Goal: Task Accomplishment & Management: Manage account settings

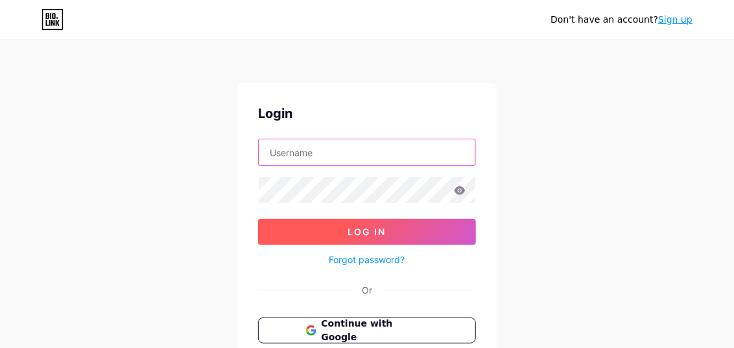
type input "[EMAIL_ADDRESS][DOMAIN_NAME]"
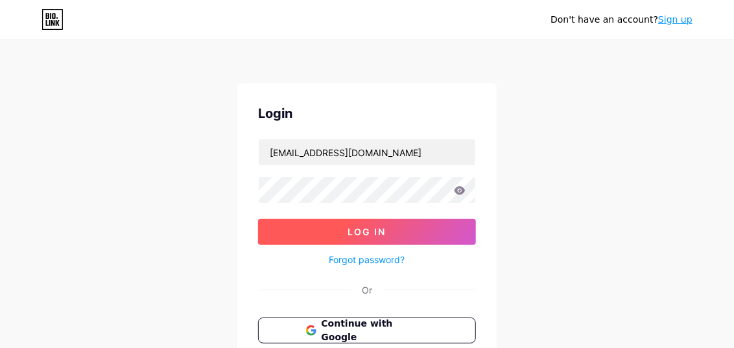
click at [279, 226] on button "Log In" at bounding box center [367, 232] width 218 height 26
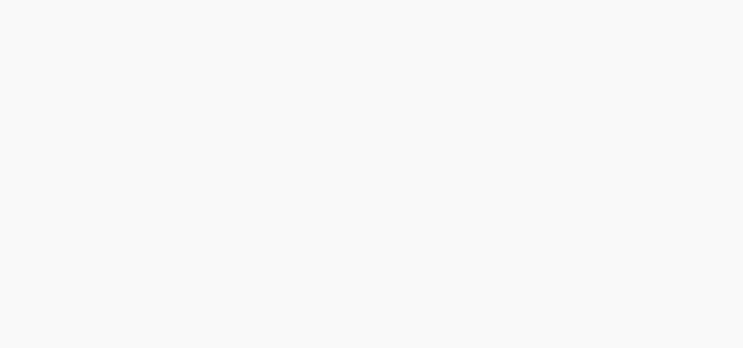
click at [459, 193] on html at bounding box center [371, 174] width 743 height 348
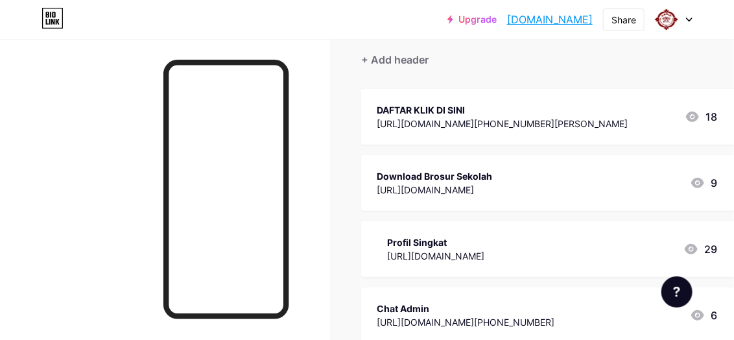
scroll to position [117, 0]
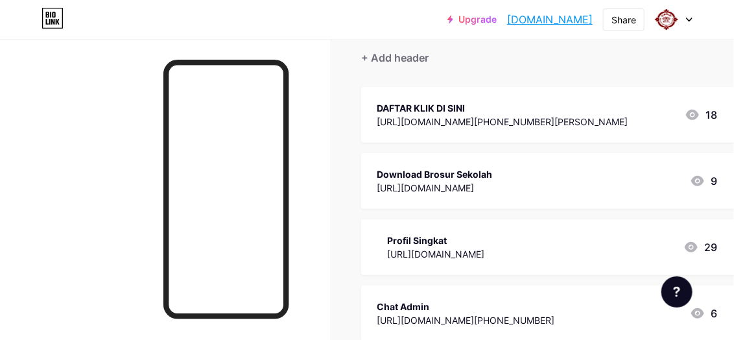
click at [474, 121] on div "[URL][DOMAIN_NAME][PHONE_NUMBER][PERSON_NAME]" at bounding box center [502, 122] width 251 height 14
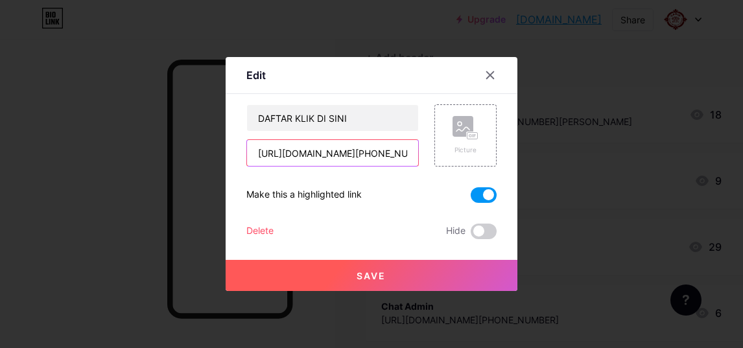
click at [325, 152] on input "[URL][DOMAIN_NAME][PHONE_NUMBER][PERSON_NAME]" at bounding box center [332, 153] width 171 height 26
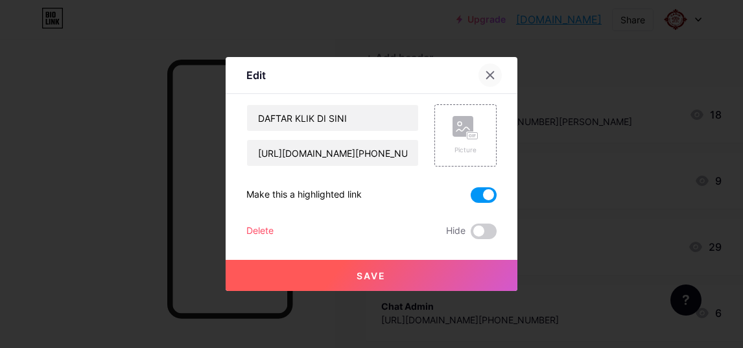
click at [489, 78] on icon at bounding box center [490, 75] width 10 height 10
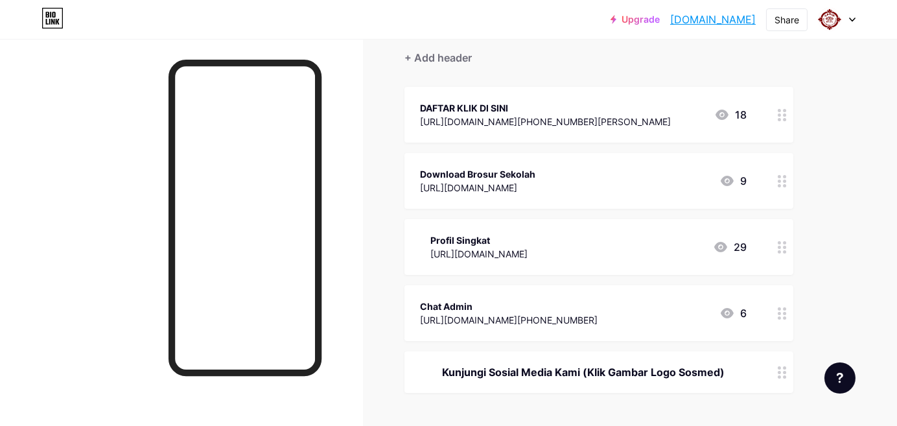
click at [646, 116] on div "[URL][DOMAIN_NAME][PHONE_NUMBER][PERSON_NAME]" at bounding box center [545, 122] width 251 height 14
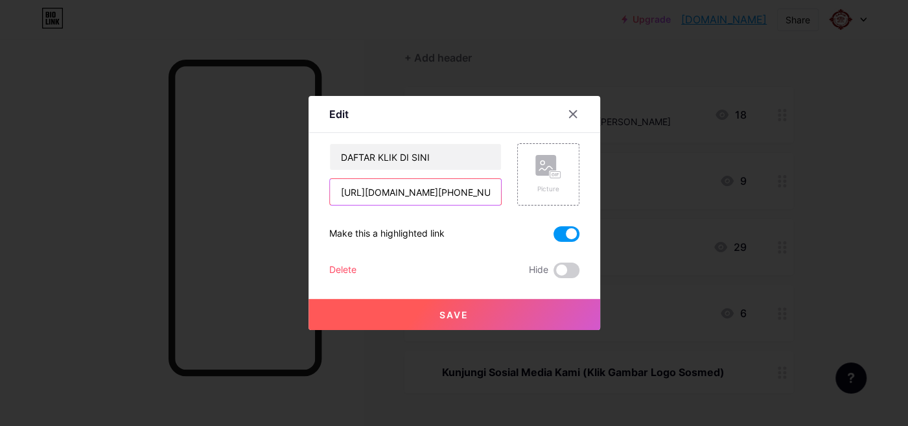
click at [454, 200] on input "[URL][DOMAIN_NAME][PHONE_NUMBER][PERSON_NAME]" at bounding box center [415, 192] width 171 height 26
click at [379, 188] on input "[URL][DOMAIN_NAME][PHONE_NUMBER][PERSON_NAME]" at bounding box center [415, 192] width 171 height 26
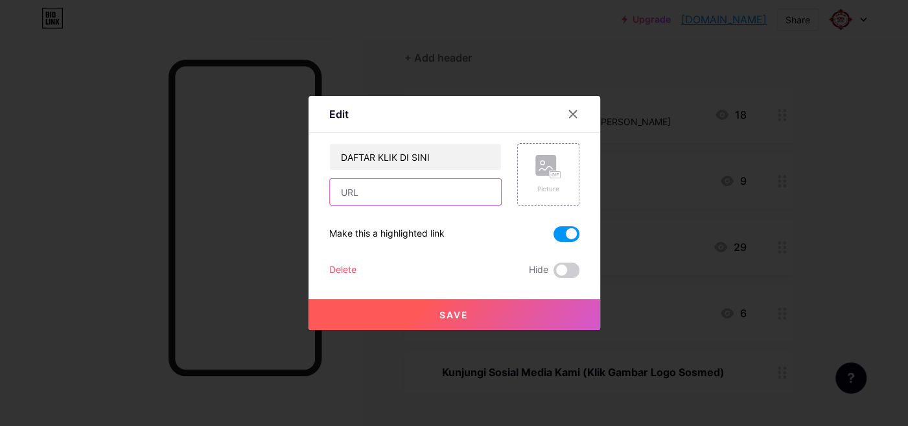
paste input "[URL][DOMAIN_NAME][PHONE_NUMBER][PERSON_NAME]"
type input "[URL][DOMAIN_NAME][PHONE_NUMBER][PERSON_NAME]"
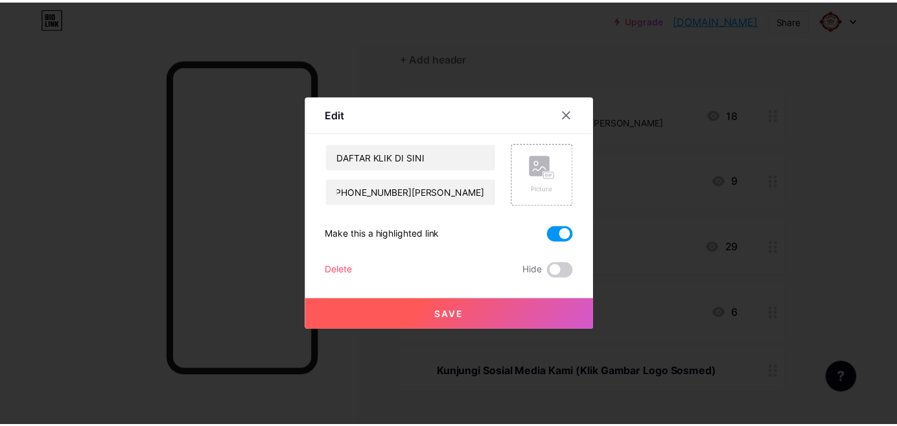
scroll to position [0, 0]
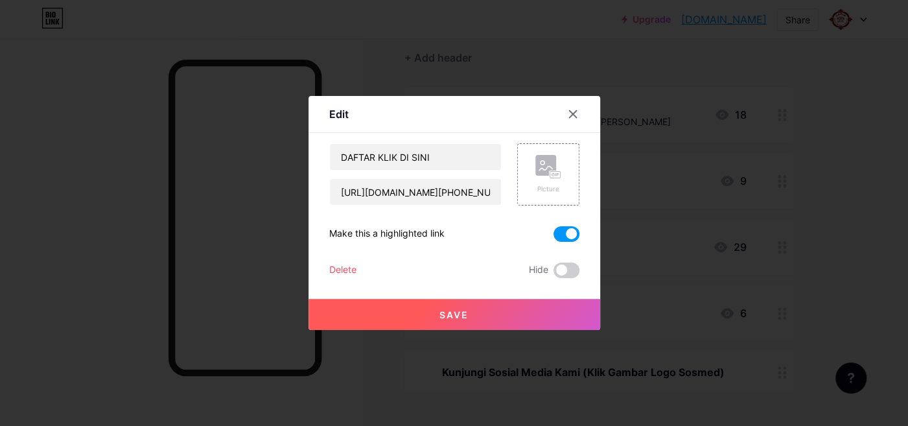
click at [426, 311] on button "Save" at bounding box center [455, 314] width 292 height 31
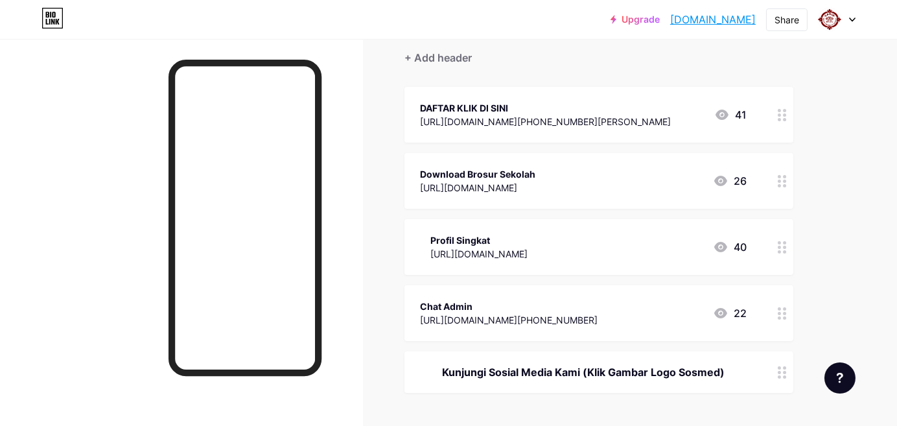
click at [439, 173] on div "Download Brosur Sekolah" at bounding box center [477, 174] width 115 height 14
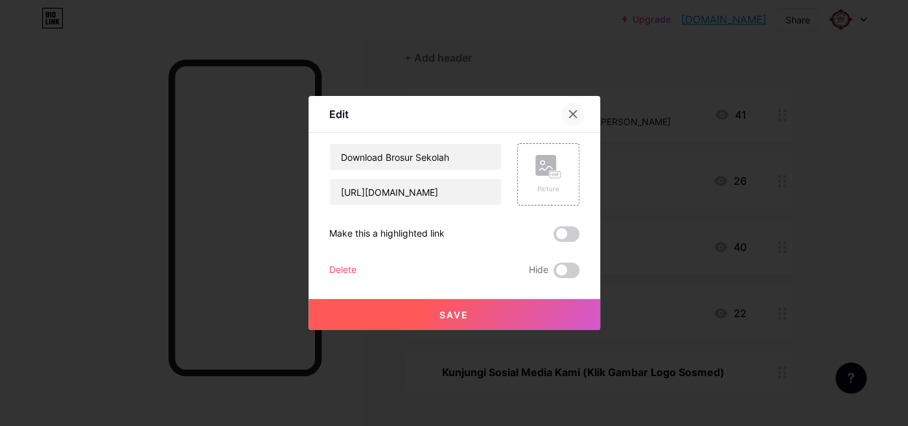
click at [570, 115] on icon at bounding box center [573, 114] width 10 height 10
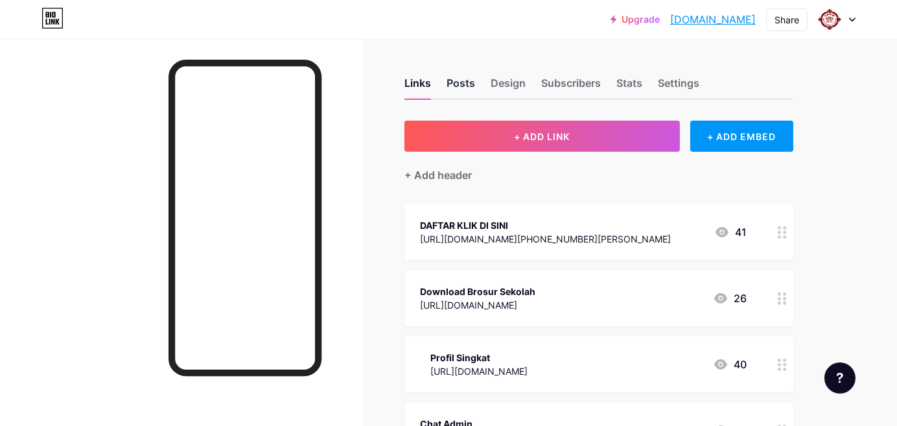
click at [447, 82] on div "Posts" at bounding box center [461, 86] width 29 height 23
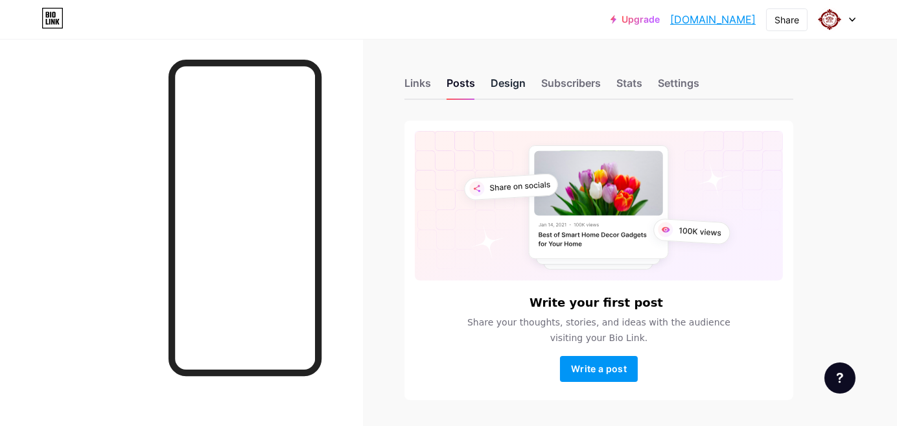
click at [506, 84] on div "Design" at bounding box center [508, 86] width 35 height 23
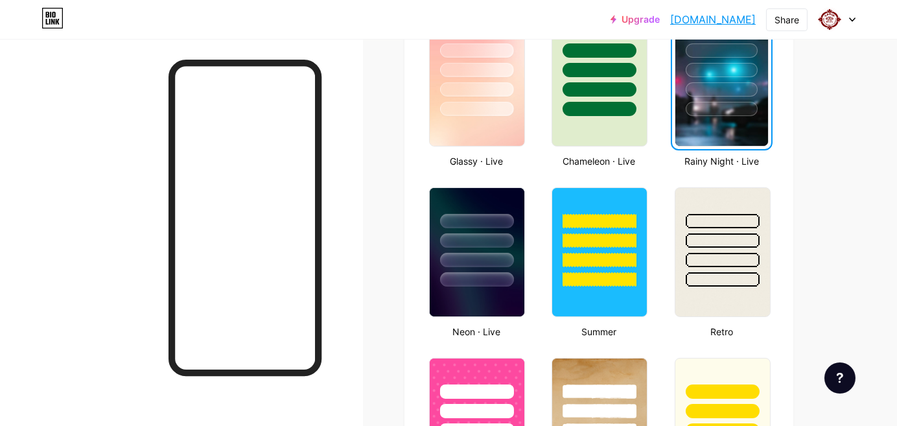
scroll to position [720, 0]
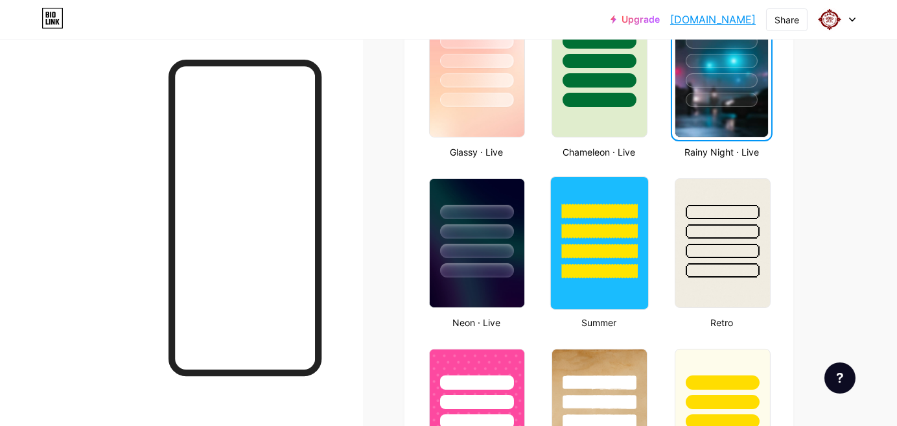
click at [585, 256] on div at bounding box center [600, 251] width 76 height 15
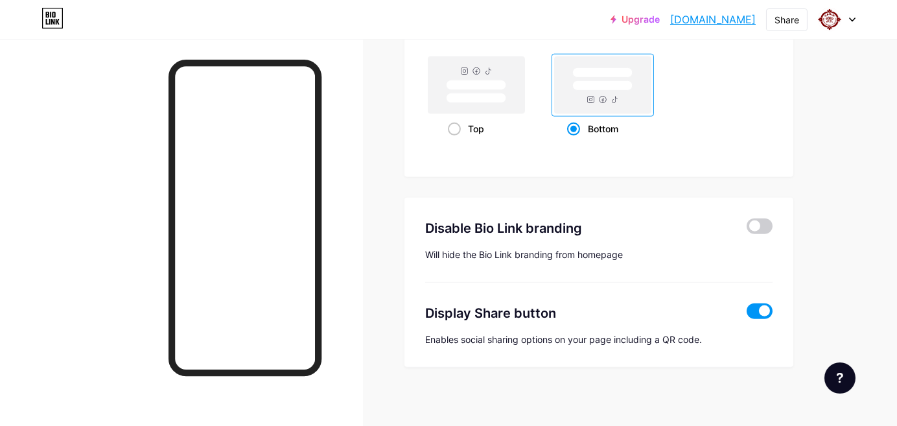
scroll to position [1777, 0]
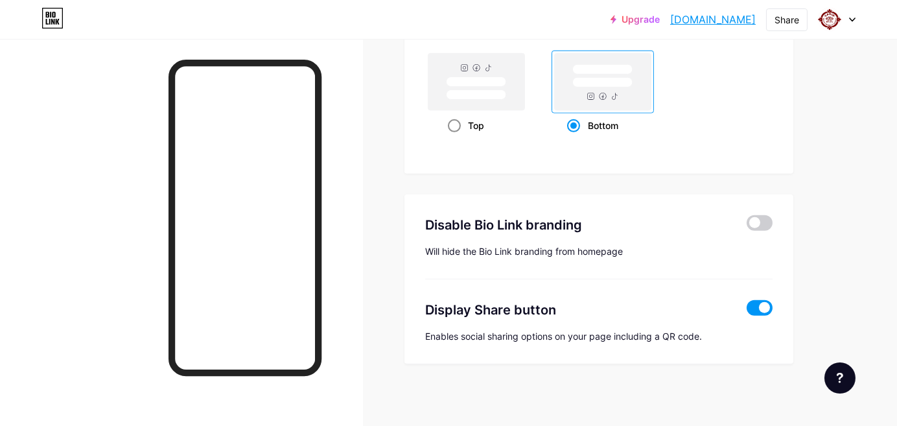
click at [489, 105] on rect at bounding box center [476, 81] width 97 height 57
click at [456, 137] on input "Top" at bounding box center [452, 141] width 8 height 8
radio input "true"
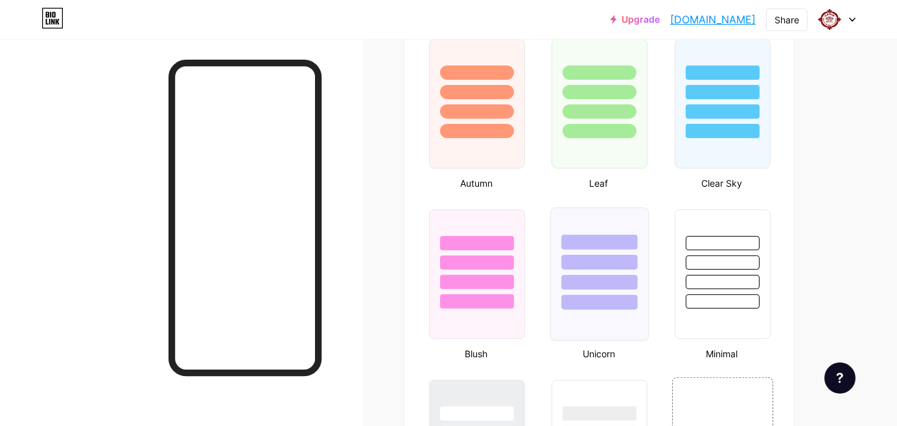
scroll to position [1344, 0]
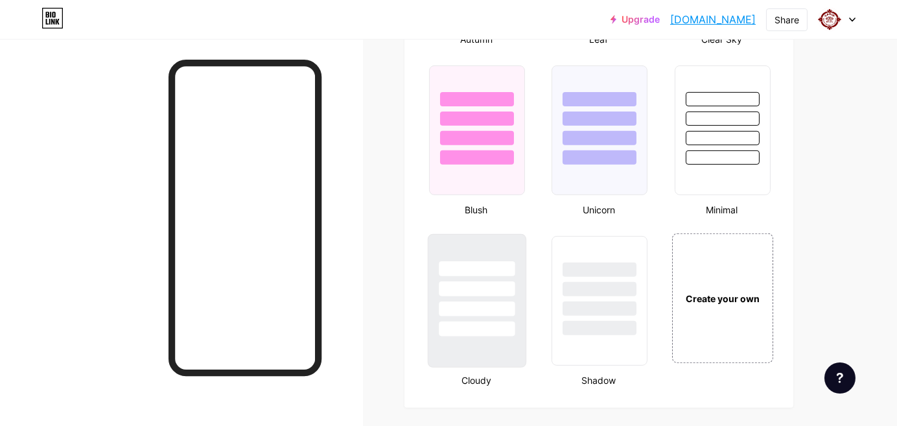
click at [465, 251] on div at bounding box center [476, 286] width 97 height 102
click at [596, 277] on div at bounding box center [599, 286] width 97 height 102
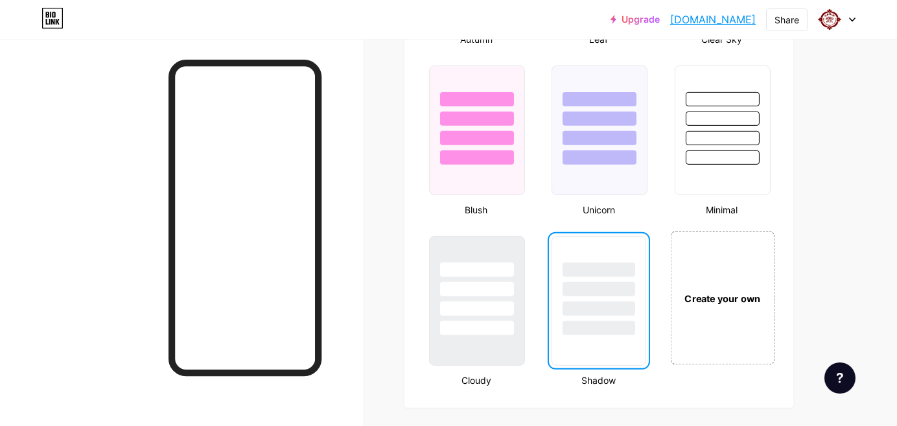
click at [728, 283] on div "Create your own" at bounding box center [722, 298] width 104 height 134
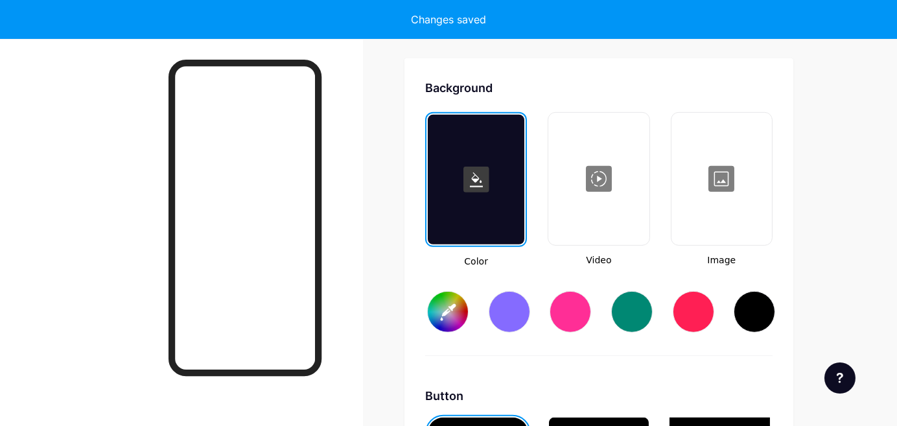
scroll to position [1718, 0]
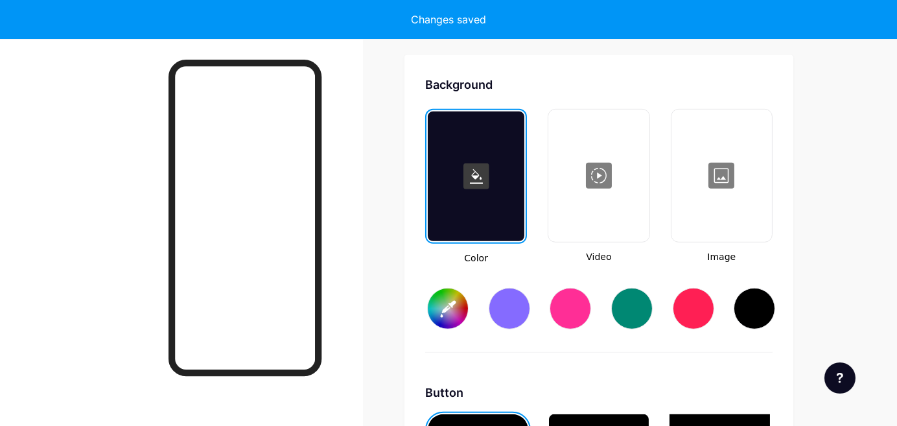
type input "#ffffff"
type input "#000000"
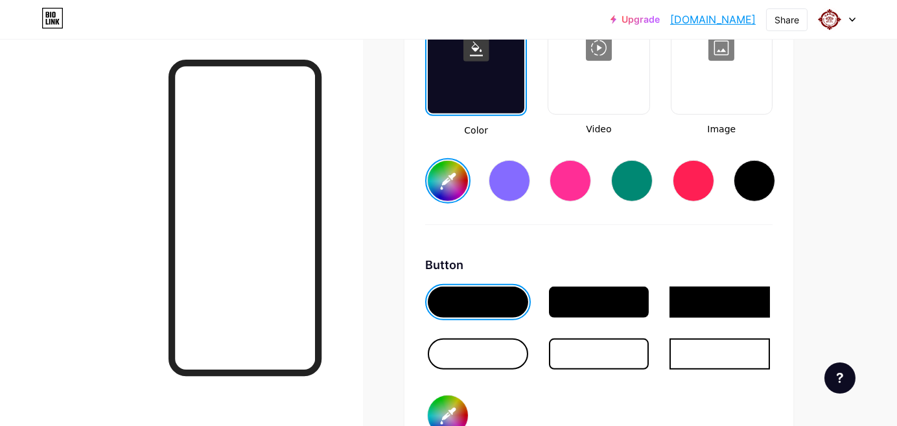
scroll to position [1861, 0]
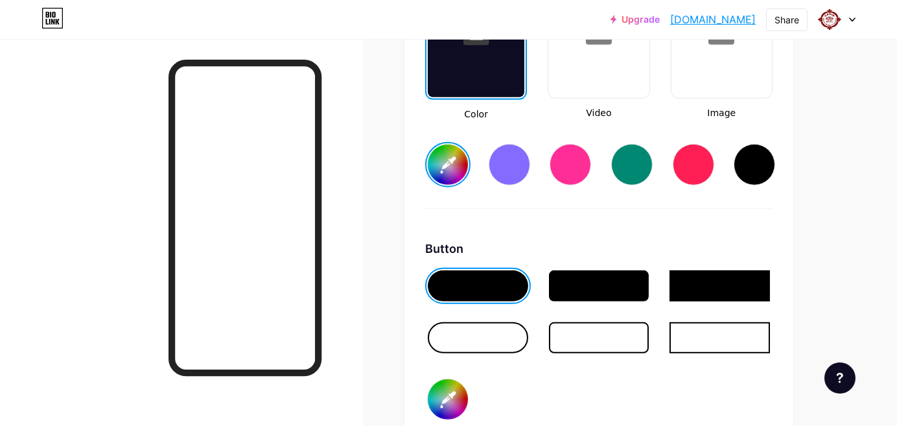
click at [513, 163] on div at bounding box center [509, 164] width 41 height 41
click at [451, 163] on input "#856bff" at bounding box center [448, 165] width 40 height 40
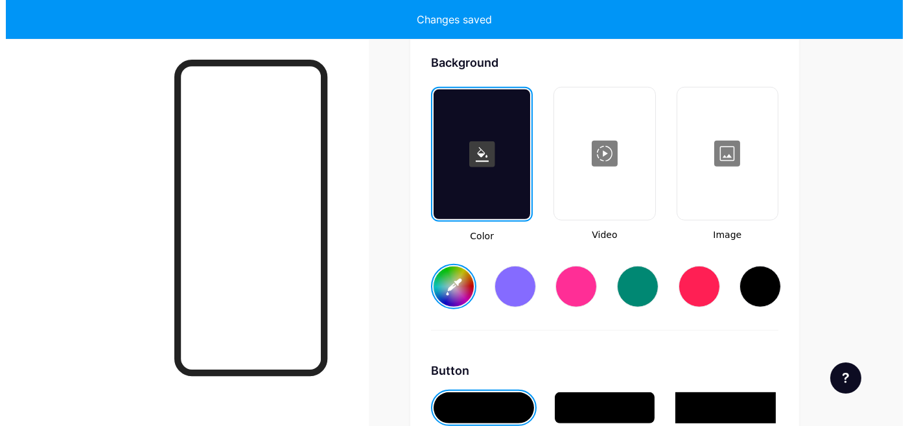
scroll to position [1718, 0]
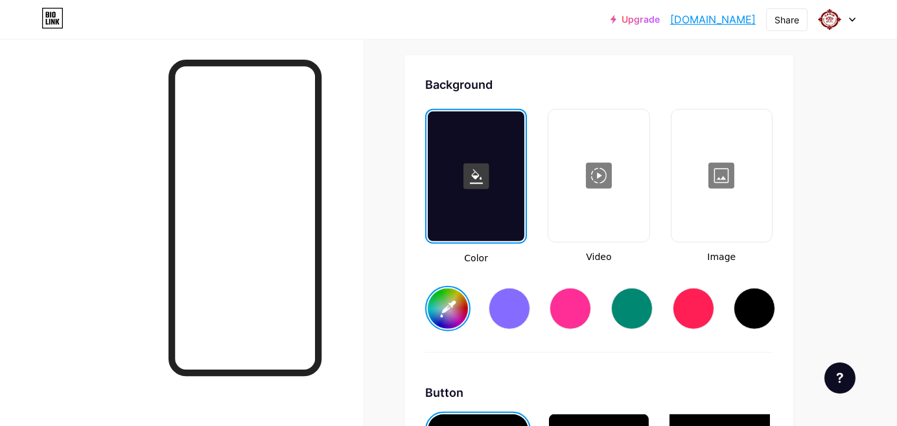
click at [717, 315] on div "#13bebb" at bounding box center [598, 298] width 347 height 66
click at [692, 314] on div at bounding box center [693, 308] width 41 height 41
click at [612, 308] on div at bounding box center [631, 308] width 41 height 41
type input "#008873"
click at [577, 174] on div at bounding box center [599, 176] width 98 height 130
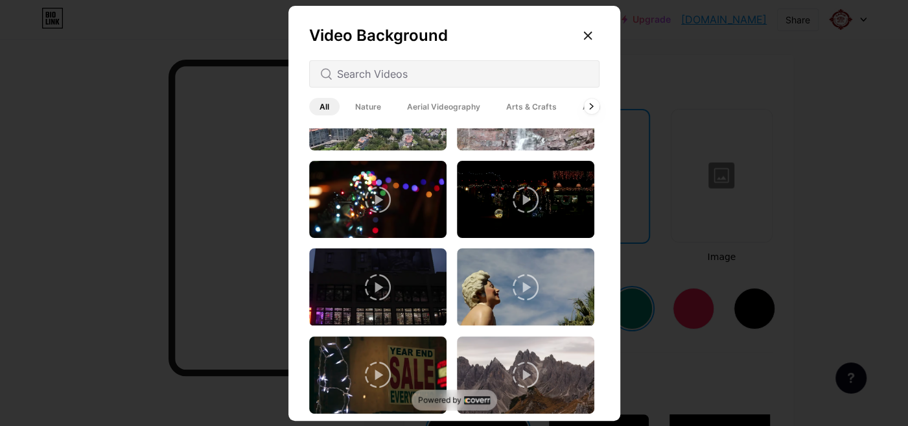
scroll to position [0, 0]
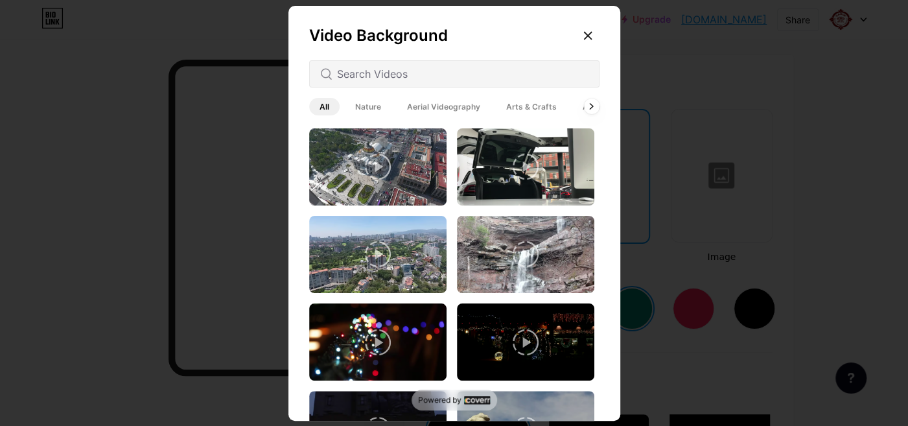
click at [513, 111] on span "Arts & Crafts" at bounding box center [531, 106] width 71 height 17
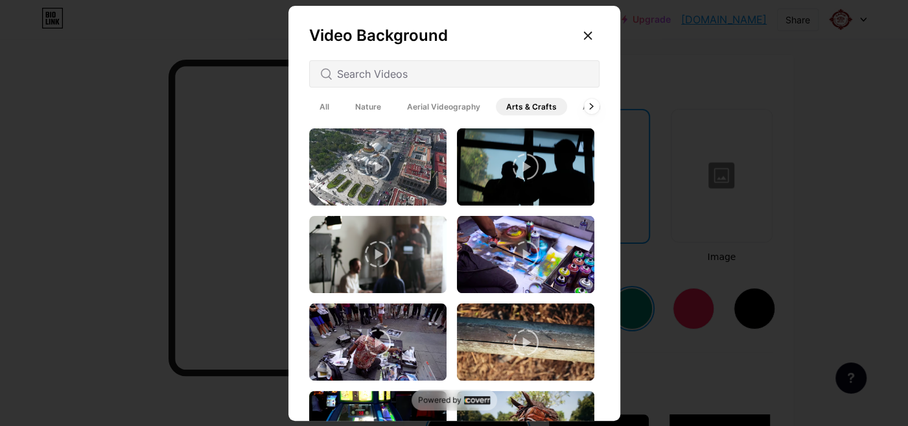
click at [603, 107] on div "Video Background All Nature Aerial Videography Arts & Crafts Architecture Backg…" at bounding box center [454, 216] width 332 height 421
click at [585, 104] on div at bounding box center [591, 106] width 17 height 17
click at [544, 108] on span "Architecture" at bounding box center [542, 106] width 69 height 17
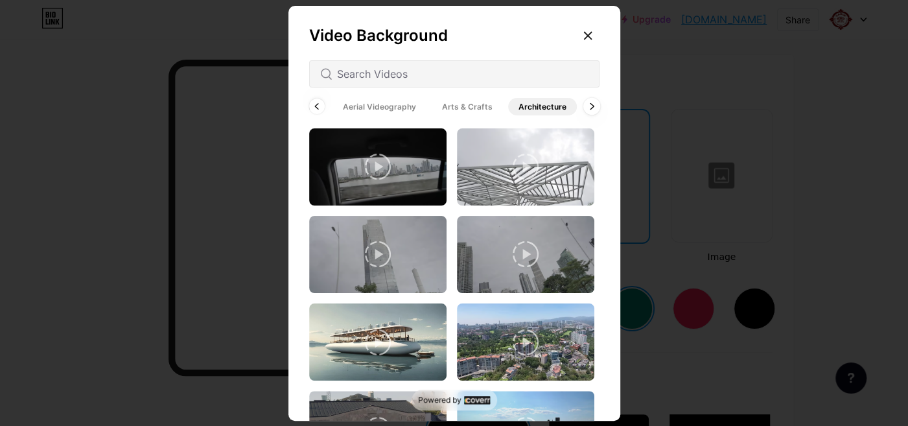
click at [587, 103] on div at bounding box center [591, 106] width 17 height 17
click at [587, 103] on span "Animated" at bounding box center [578, 106] width 58 height 17
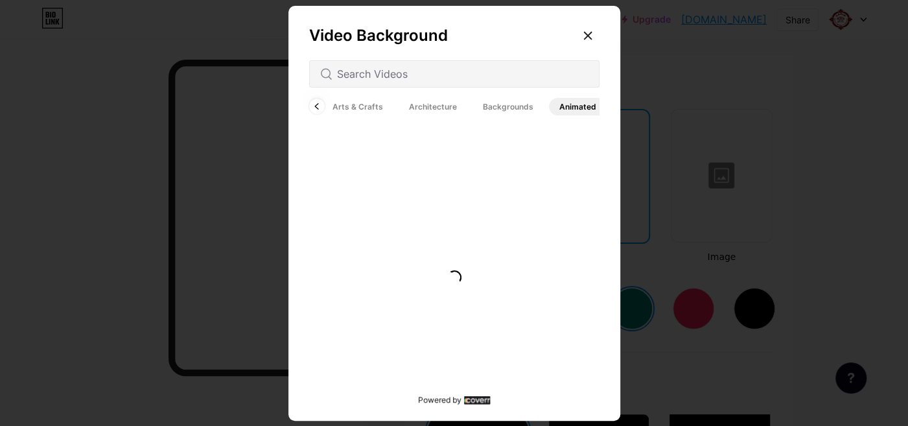
click at [587, 103] on span "Animated" at bounding box center [578, 106] width 58 height 17
click at [517, 108] on span "Backgrounds" at bounding box center [507, 106] width 71 height 17
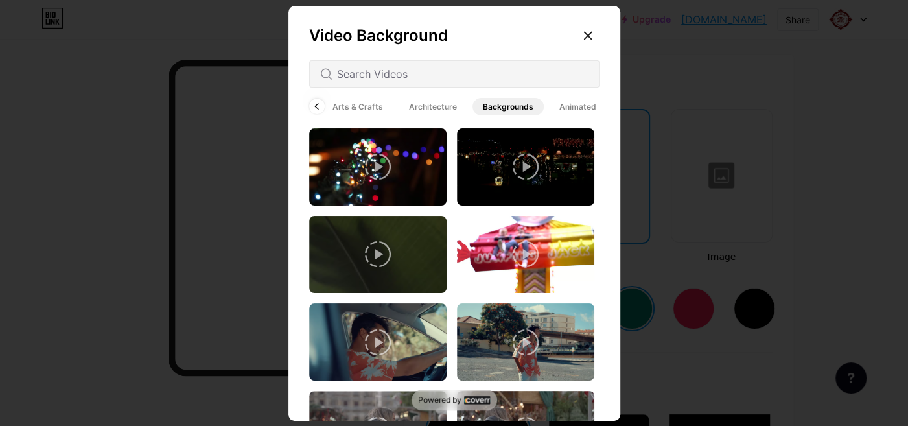
click at [380, 167] on icon at bounding box center [378, 167] width 26 height 26
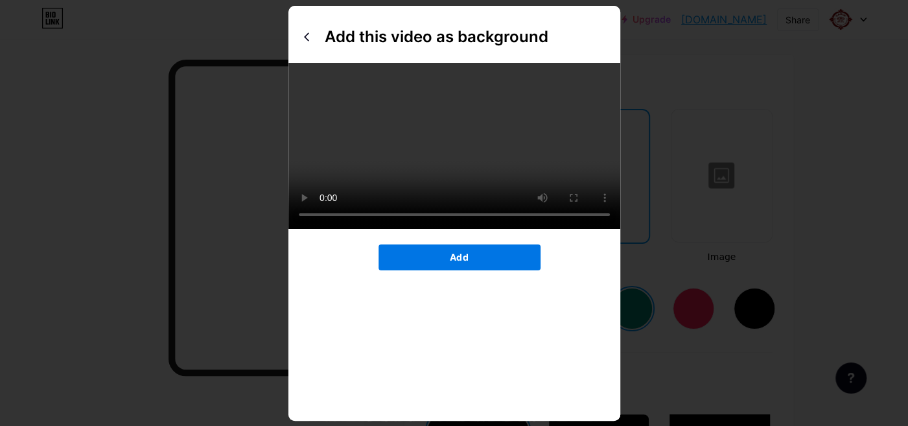
click at [424, 270] on button "Add" at bounding box center [460, 257] width 162 height 26
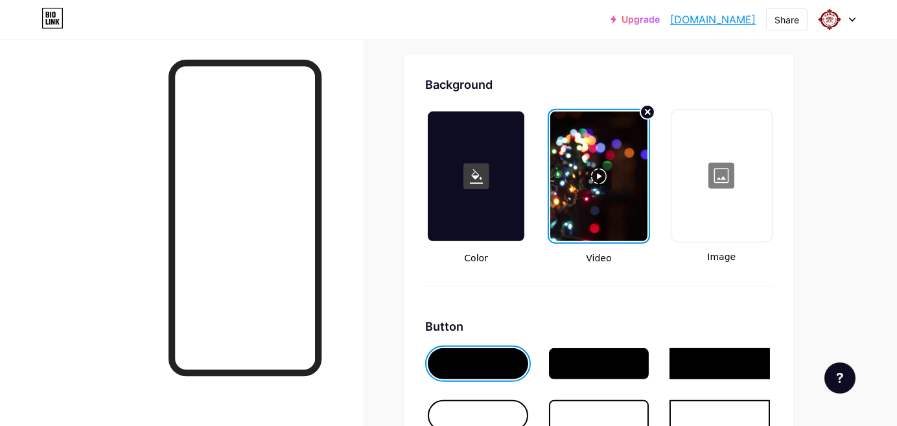
click at [617, 176] on div at bounding box center [598, 176] width 97 height 130
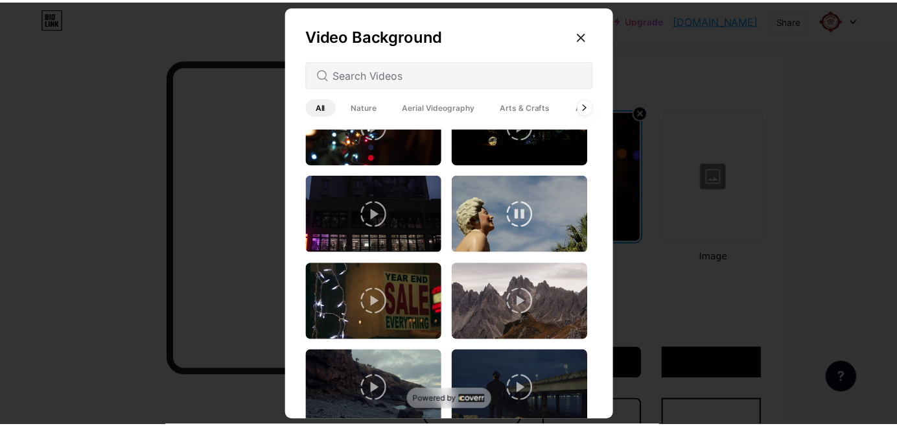
scroll to position [0, 0]
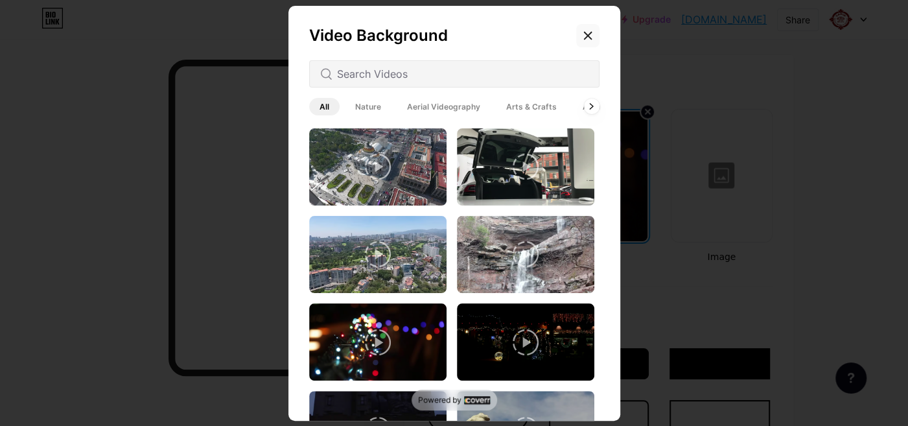
click at [587, 38] on icon at bounding box center [588, 35] width 10 height 10
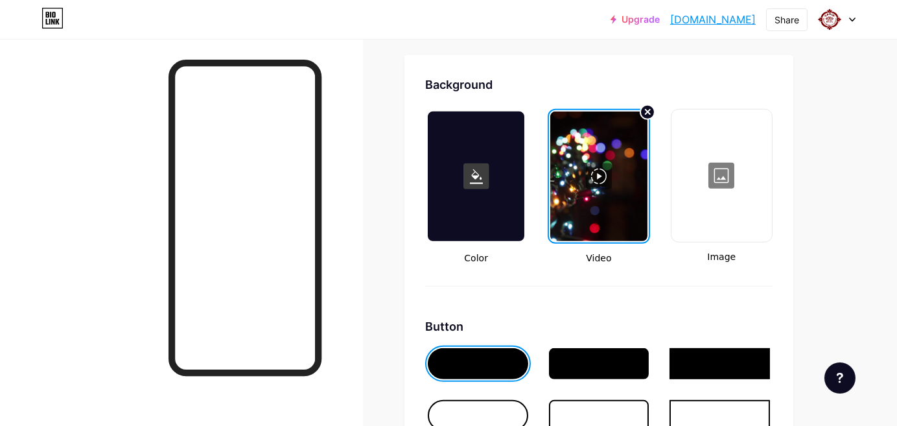
click at [647, 100] on div "Background Color Video Image Button #000000 Font Inter Poppins EB Garamond TEKO…" at bounding box center [598, 426] width 347 height 701
click at [646, 114] on circle at bounding box center [648, 112] width 16 height 16
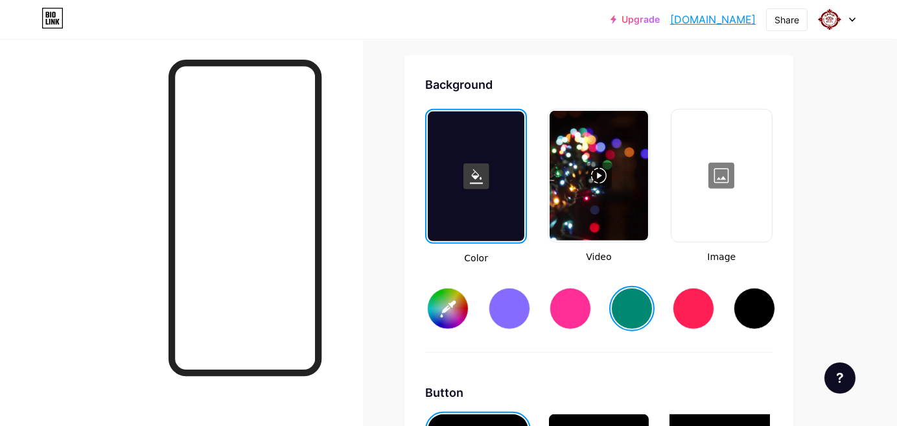
click at [616, 169] on div at bounding box center [599, 176] width 98 height 130
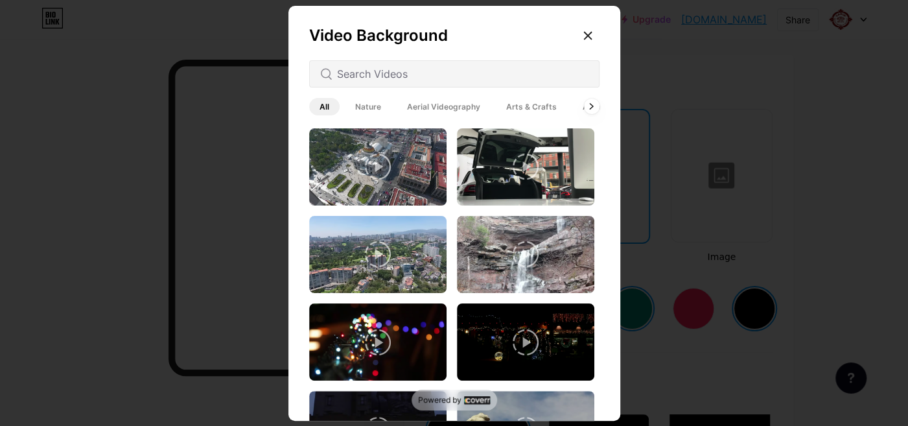
click at [623, 67] on div at bounding box center [454, 213] width 908 height 426
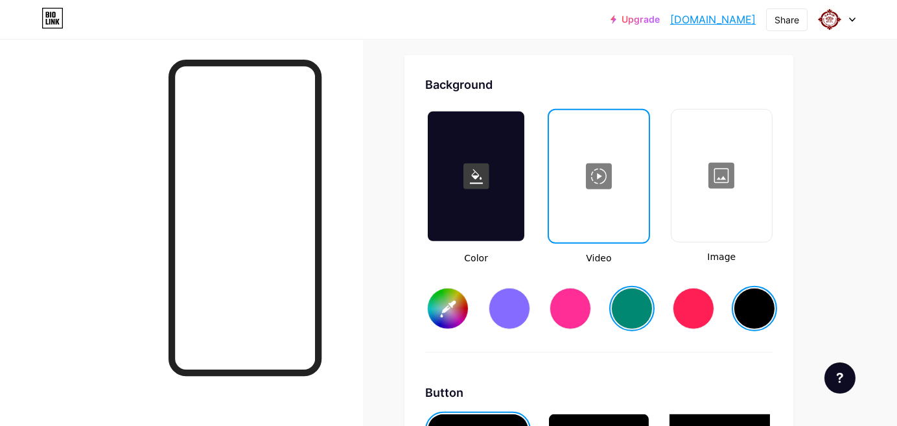
click at [716, 163] on div at bounding box center [722, 176] width 98 height 130
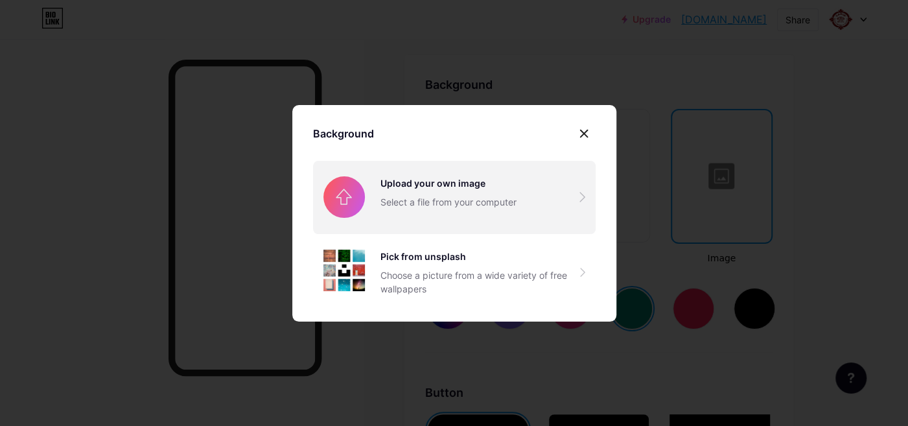
click at [412, 202] on input "file" at bounding box center [454, 197] width 283 height 73
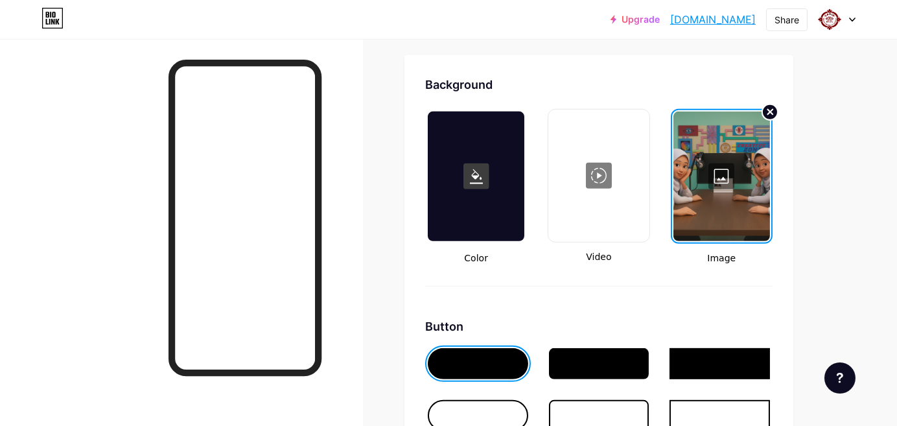
click at [742, 108] on circle at bounding box center [770, 112] width 16 height 16
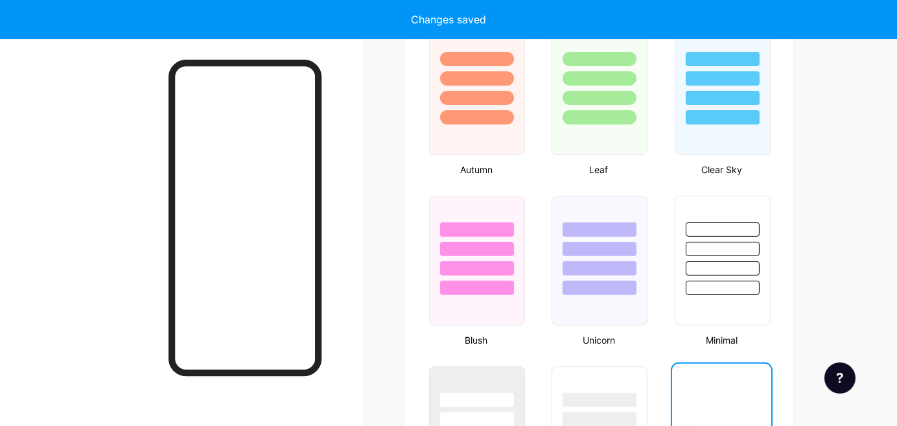
scroll to position [1213, 0]
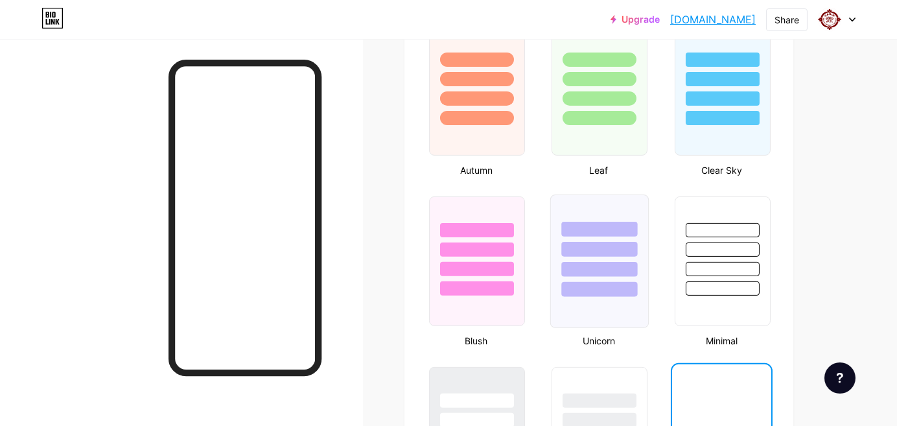
click at [621, 251] on div at bounding box center [600, 249] width 76 height 15
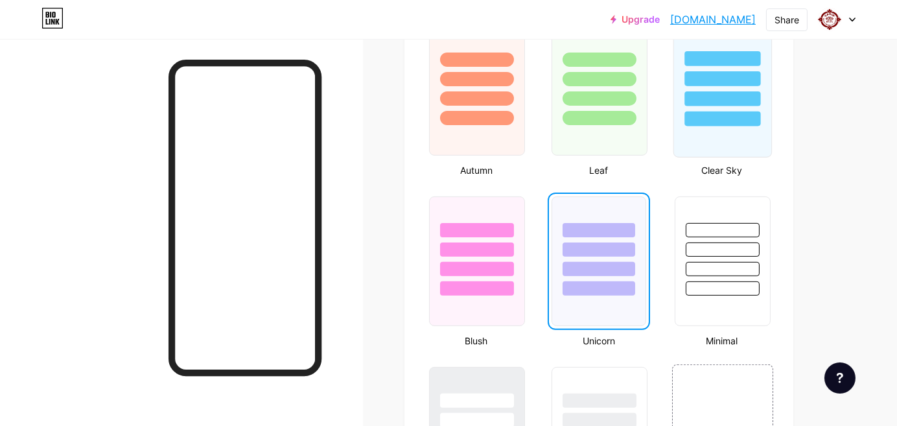
click at [702, 75] on div at bounding box center [722, 78] width 76 height 15
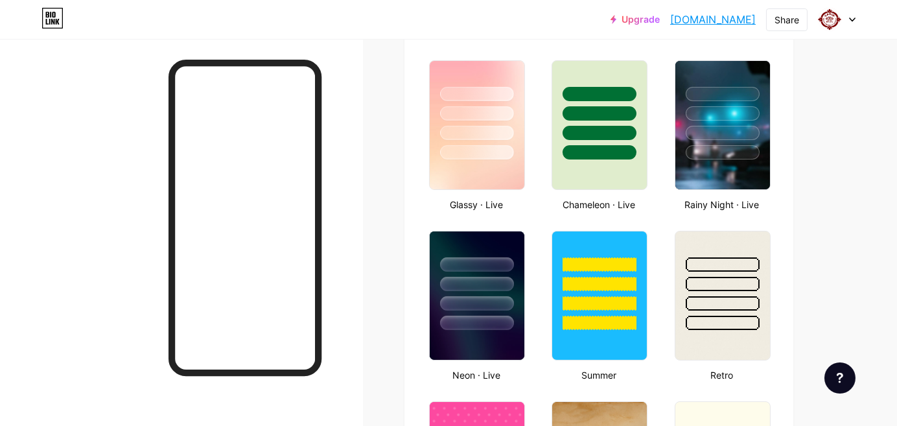
scroll to position [565, 0]
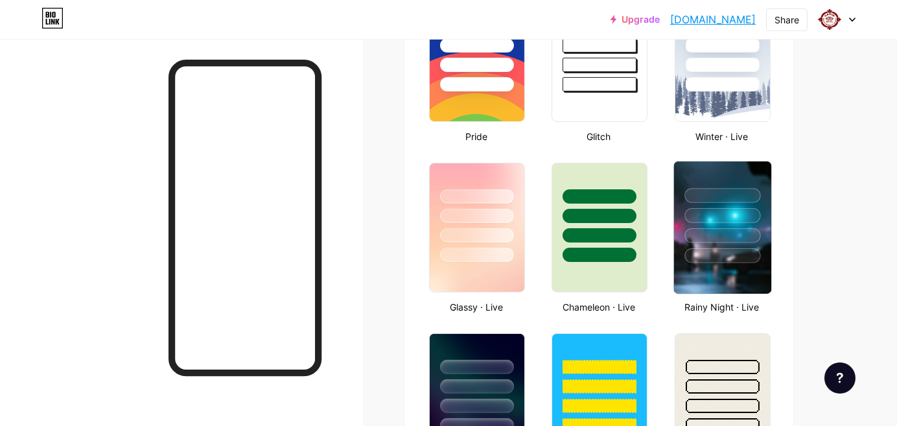
click at [693, 188] on div at bounding box center [722, 195] width 76 height 15
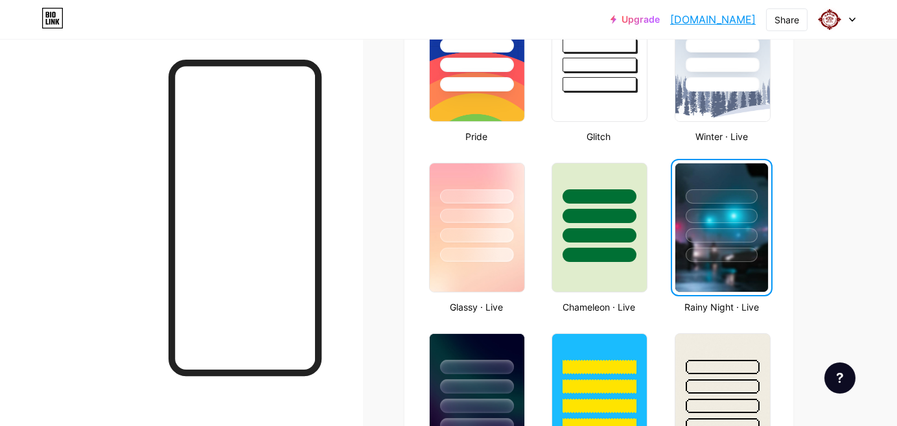
click at [119, 91] on div at bounding box center [181, 252] width 363 height 426
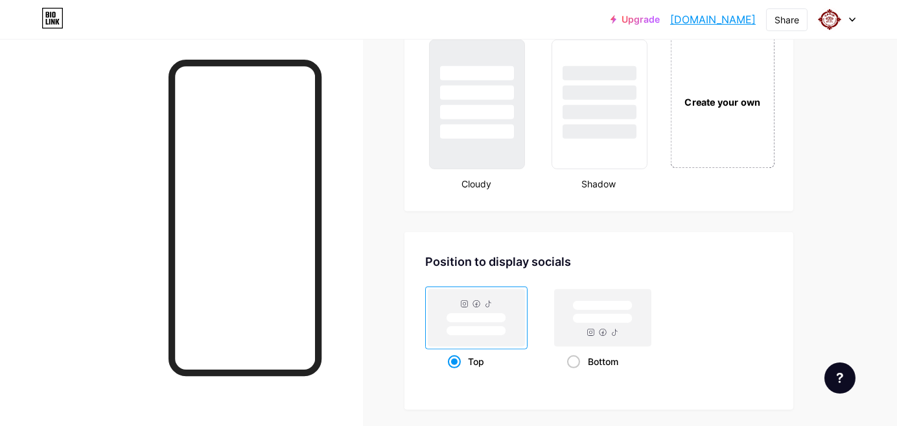
scroll to position [1429, 0]
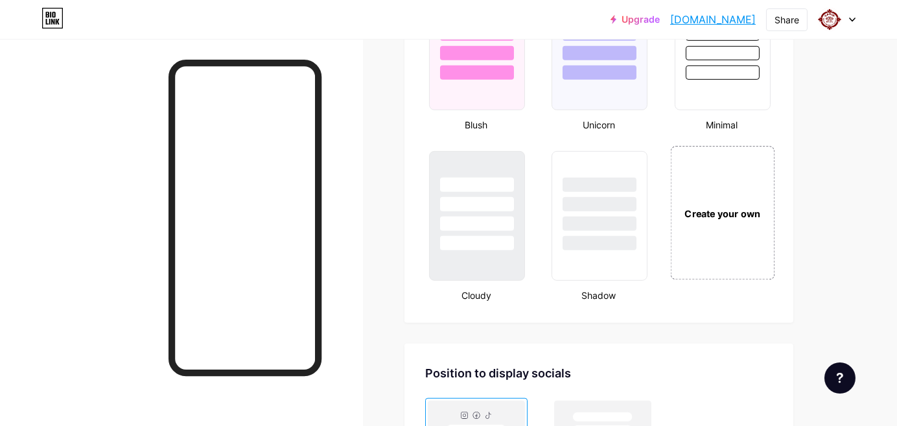
click at [730, 192] on div "Create your own" at bounding box center [722, 213] width 104 height 134
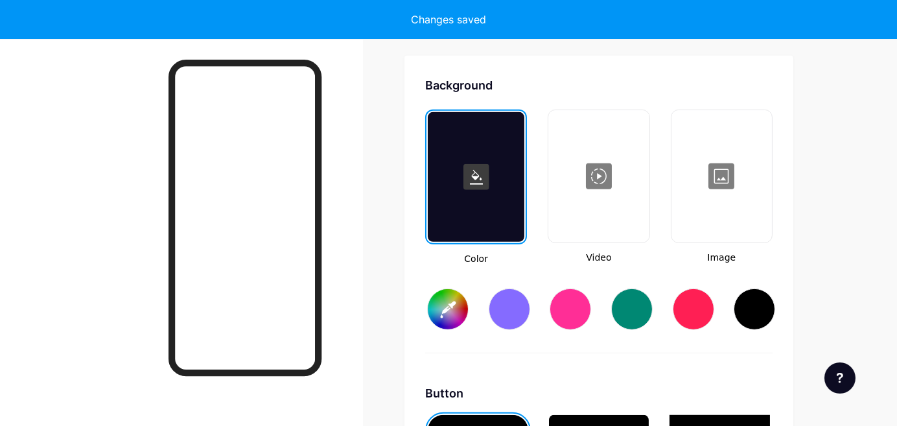
scroll to position [1718, 0]
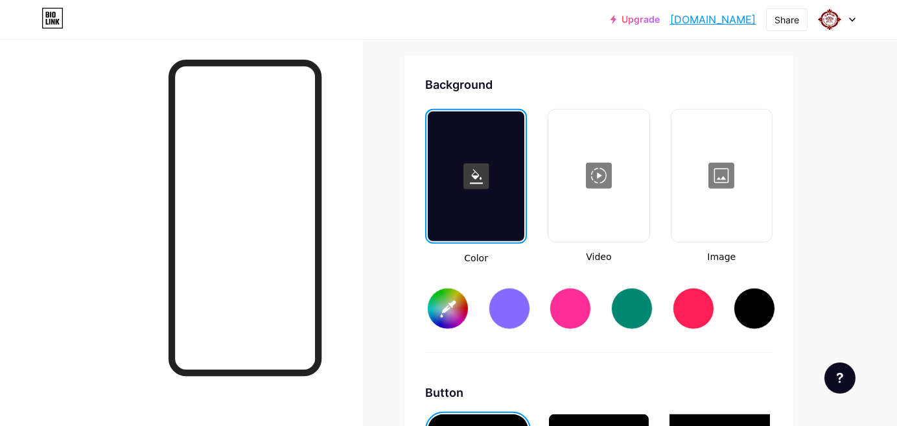
type input "#ffffff"
type input "#000000"
click at [725, 176] on div at bounding box center [722, 176] width 98 height 130
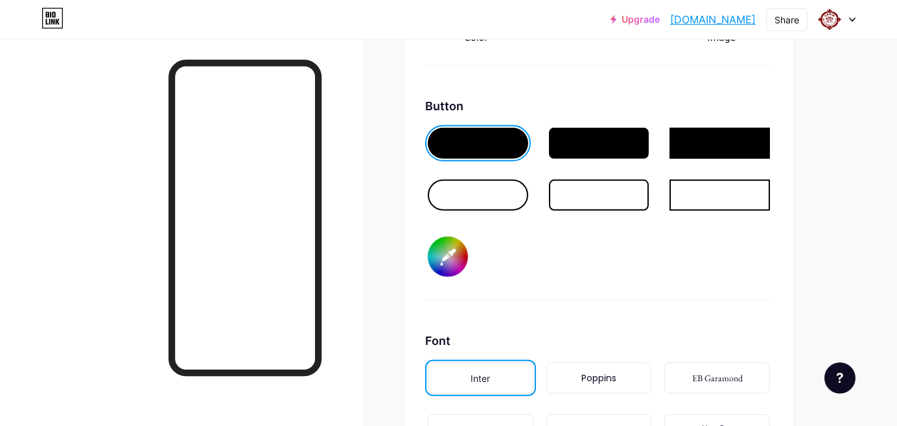
scroll to position [1963, 0]
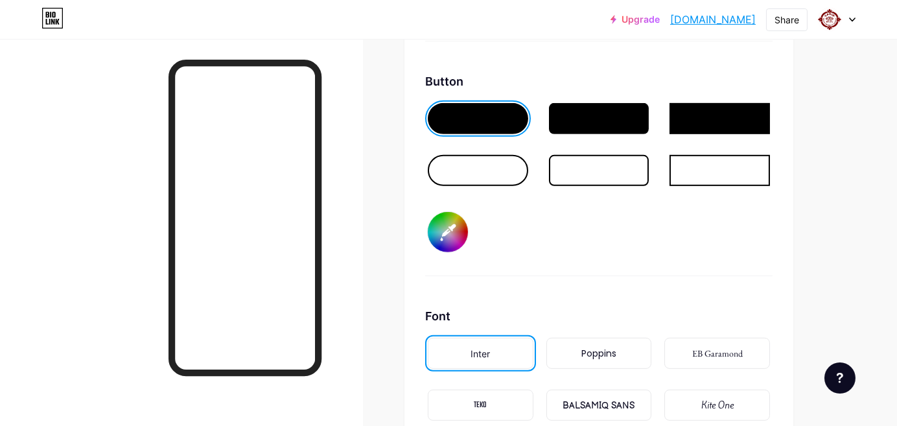
click at [471, 173] on div at bounding box center [478, 170] width 100 height 31
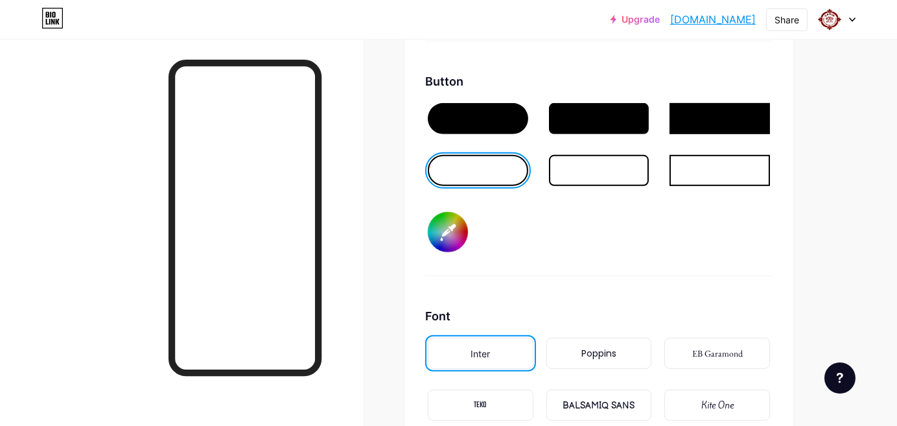
click at [488, 113] on div at bounding box center [478, 118] width 100 height 31
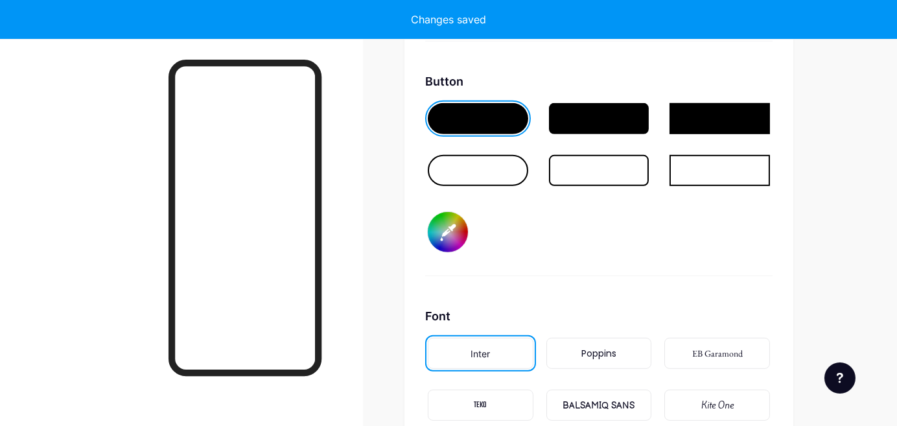
click at [460, 231] on input "#000000" at bounding box center [448, 232] width 40 height 40
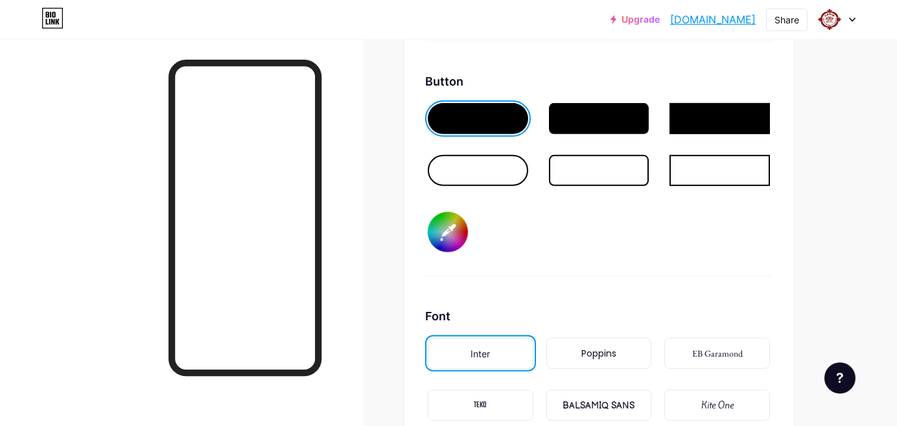
type input "#e0f542"
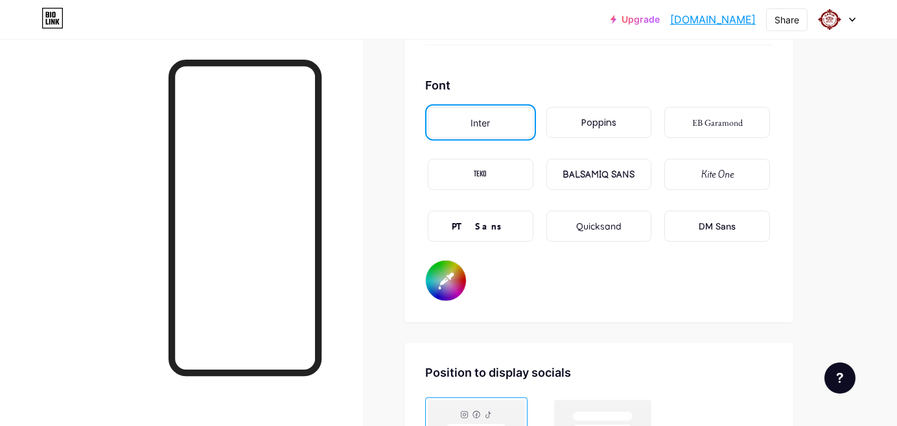
scroll to position [2251, 0]
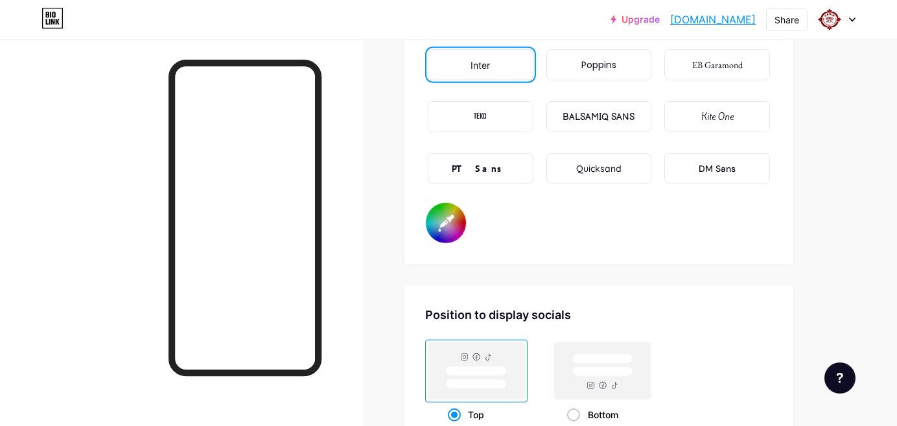
click at [610, 102] on div "BALSAMIQ SANS" at bounding box center [599, 116] width 106 height 31
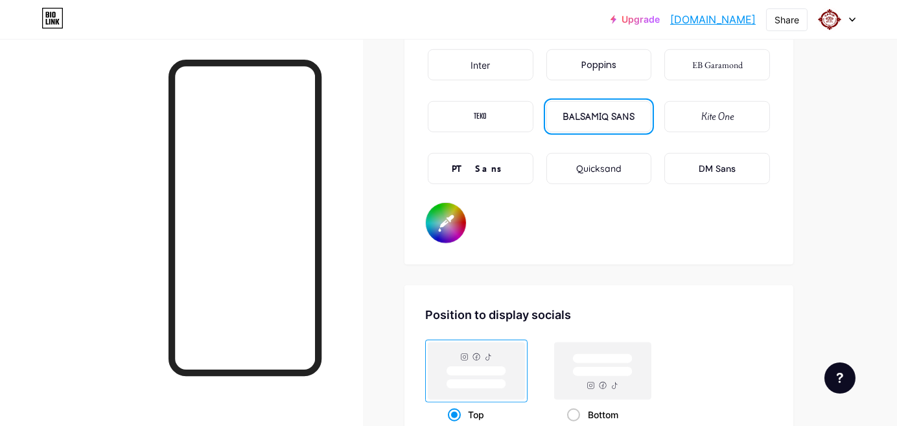
click at [703, 169] on div "DM Sans" at bounding box center [717, 169] width 37 height 14
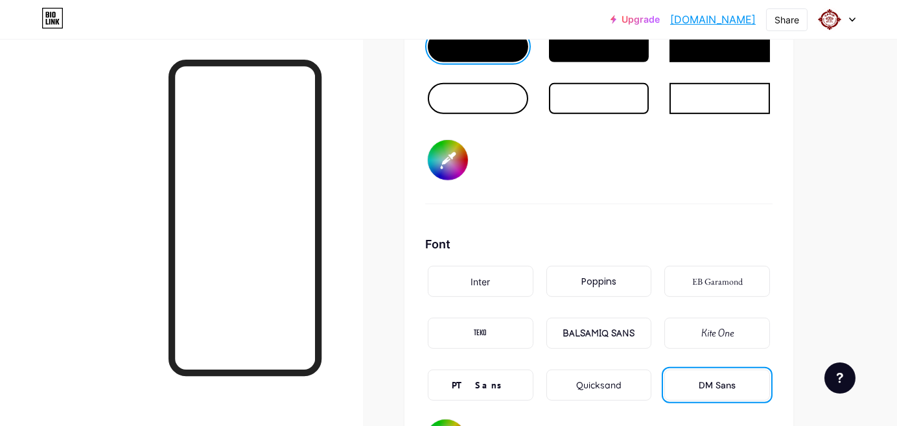
scroll to position [1891, 0]
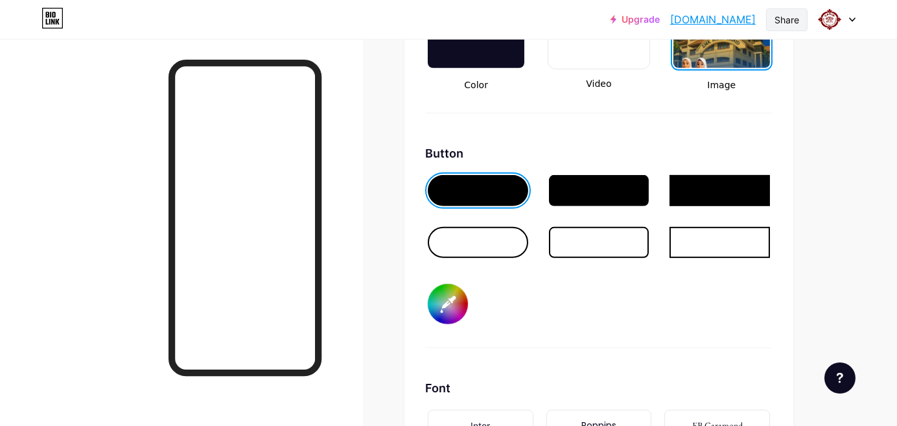
click at [742, 21] on div "Share" at bounding box center [787, 20] width 25 height 14
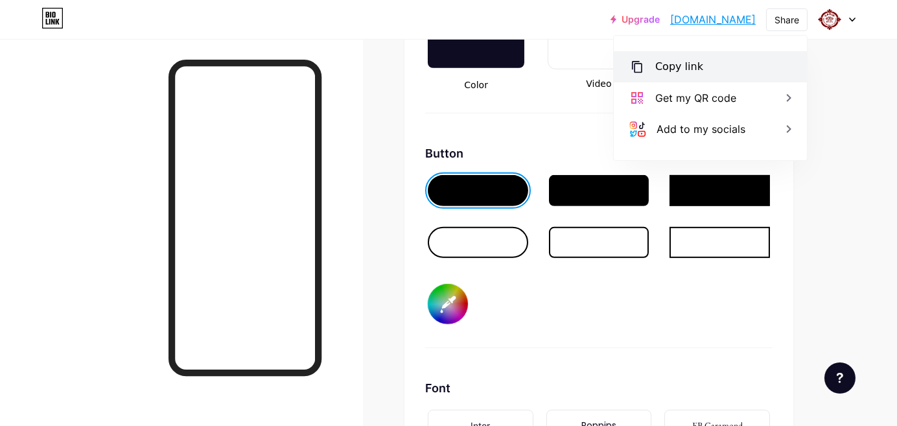
click at [701, 76] on div "Copy link" at bounding box center [710, 66] width 193 height 31
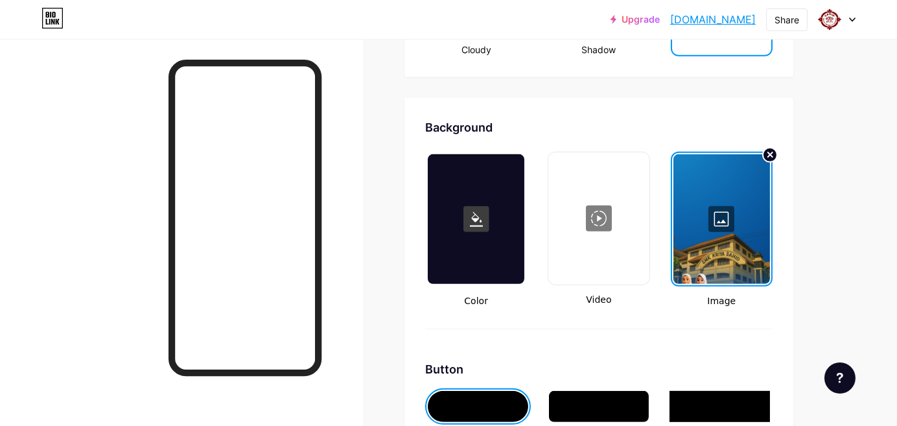
scroll to position [1531, 0]
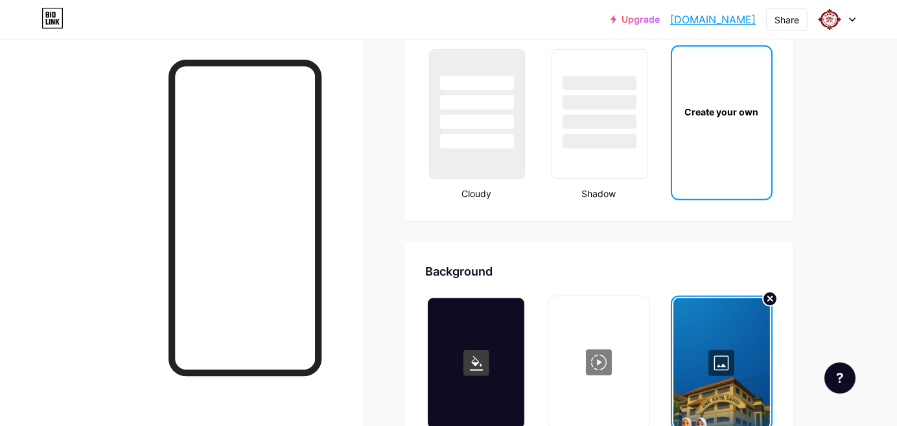
click at [697, 22] on link "[DOMAIN_NAME]" at bounding box center [713, 20] width 86 height 16
click at [727, 344] on div at bounding box center [721, 363] width 97 height 130
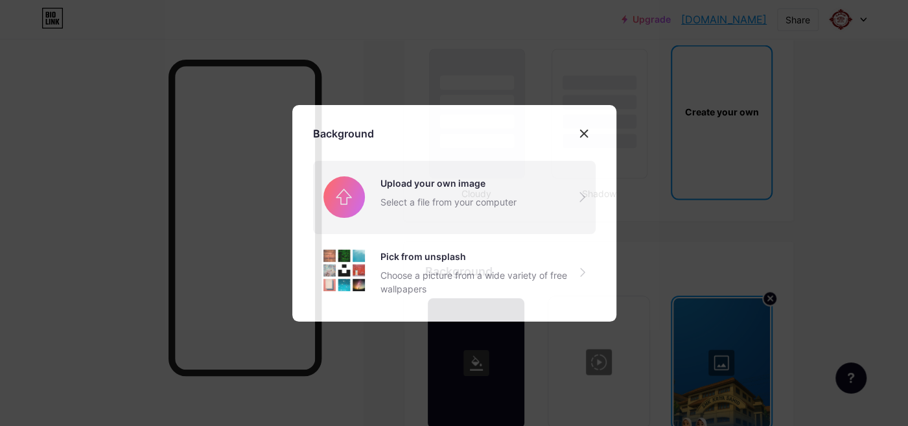
click at [439, 190] on input "file" at bounding box center [454, 197] width 283 height 73
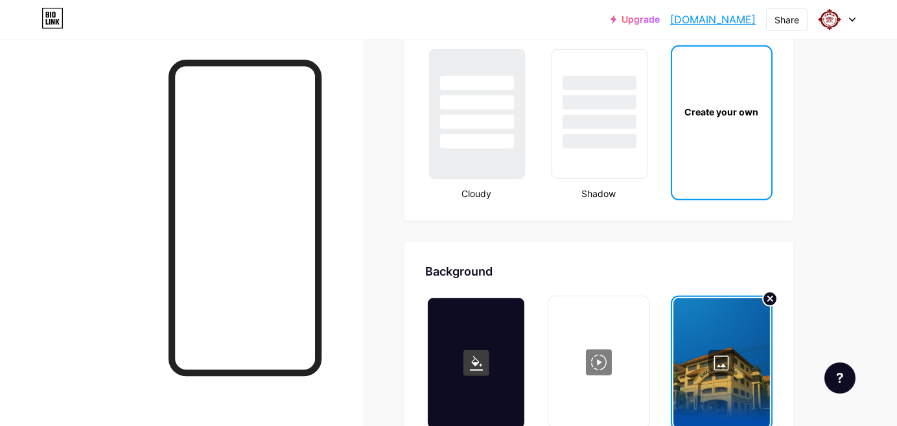
click at [679, 19] on link "[DOMAIN_NAME]" at bounding box center [713, 20] width 86 height 16
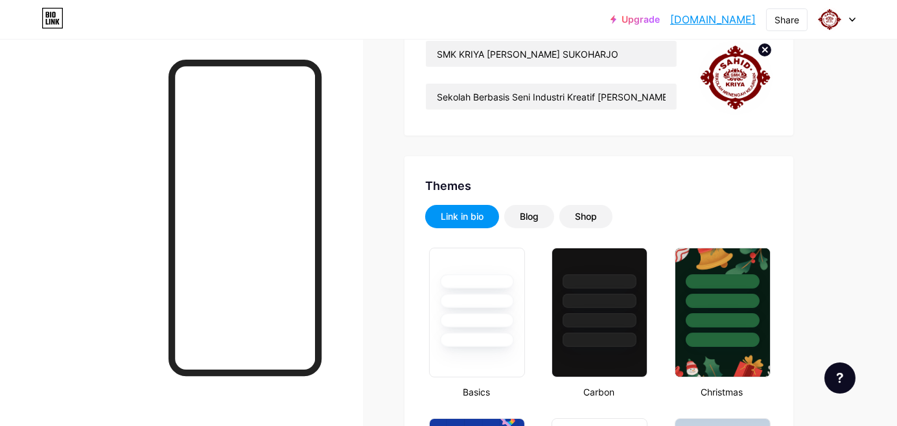
scroll to position [144, 0]
